Goal: Learn about a topic

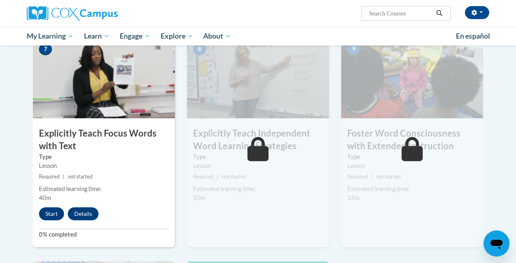
scroll to position [624, 0]
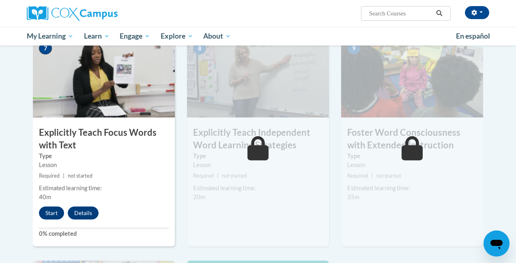
click at [51, 219] on div "7 Explicitly Teach Focus Words with Text Type Lesson Required | not started Est…" at bounding box center [104, 141] width 142 height 210
click at [51, 218] on button "Start" at bounding box center [51, 212] width 25 height 13
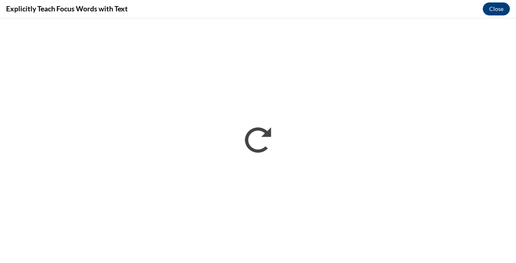
scroll to position [0, 0]
